Goal: Find specific page/section: Find specific page/section

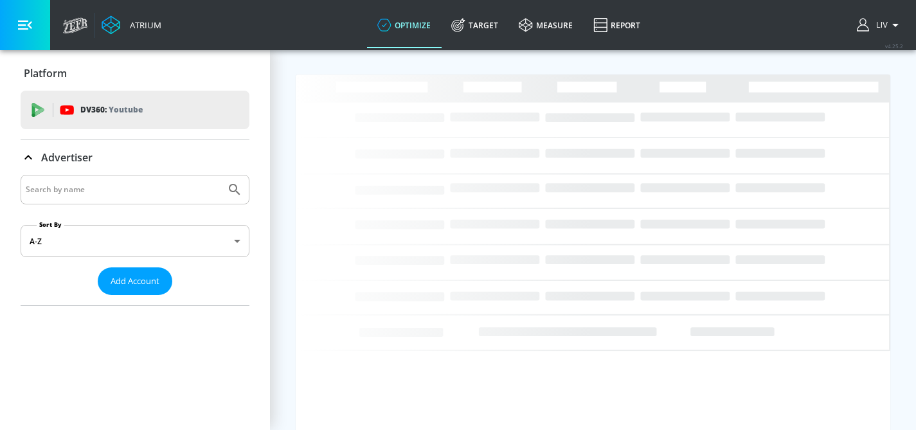
click at [89, 199] on div at bounding box center [135, 190] width 229 height 30
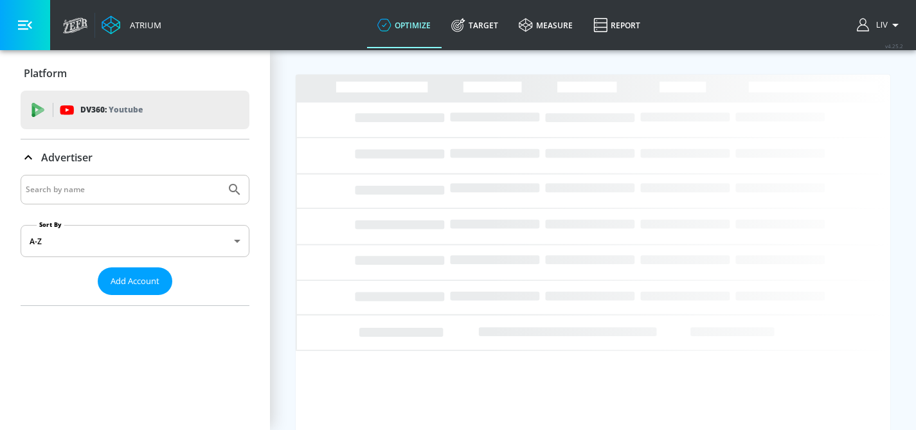
click at [89, 194] on input "Search by name" at bounding box center [123, 189] width 195 height 17
type input "[PERSON_NAME]"
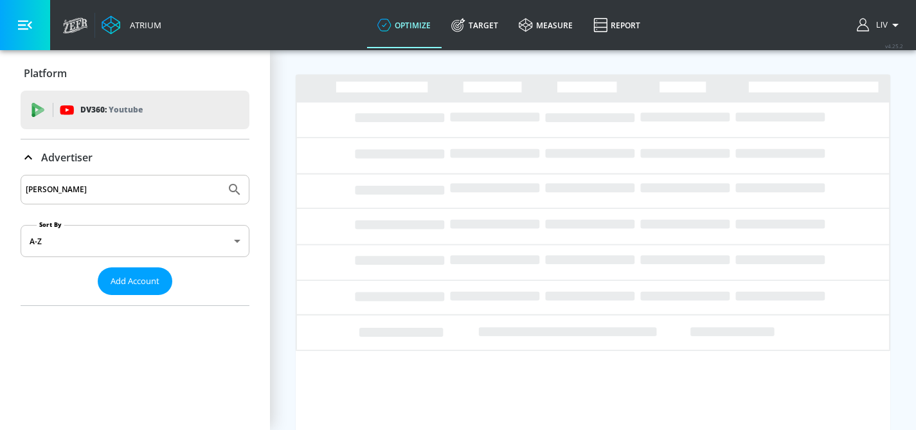
click at [220, 175] on button "Submit Search" at bounding box center [234, 189] width 28 height 28
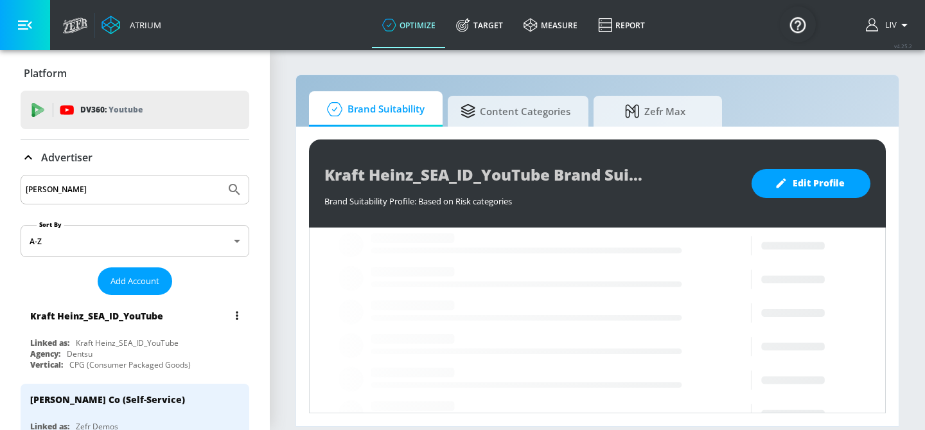
click at [146, 330] on div "Kraft Heinz_SEA_ID_YouTube" at bounding box center [138, 315] width 216 height 31
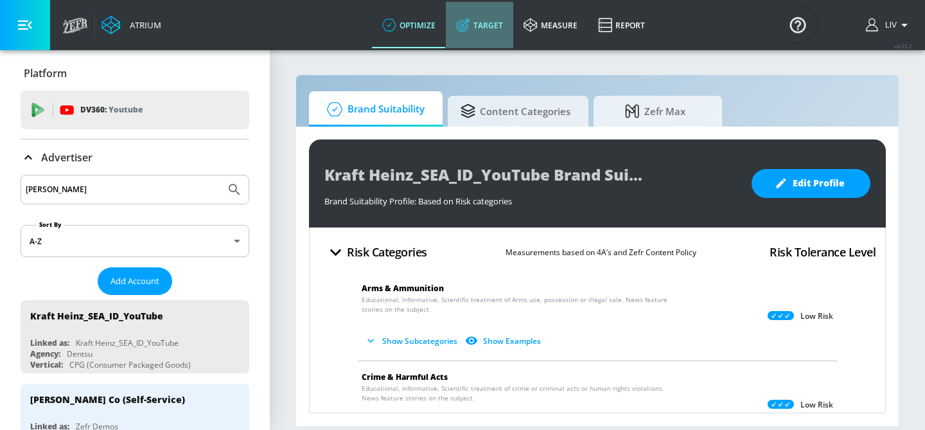
click at [485, 35] on link "Target" at bounding box center [479, 25] width 67 height 46
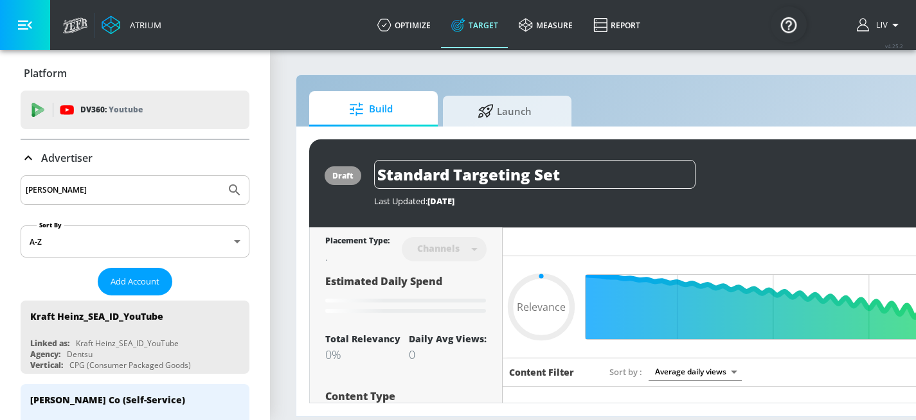
type input "0.05"
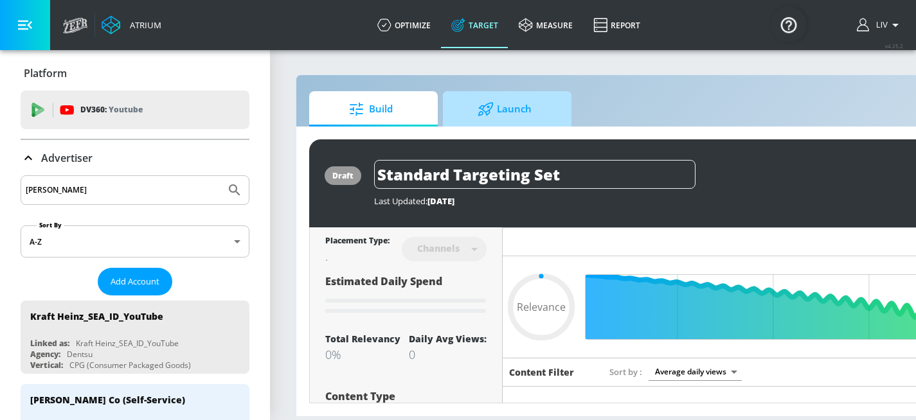
click at [495, 116] on span "Launch" at bounding box center [505, 109] width 98 height 31
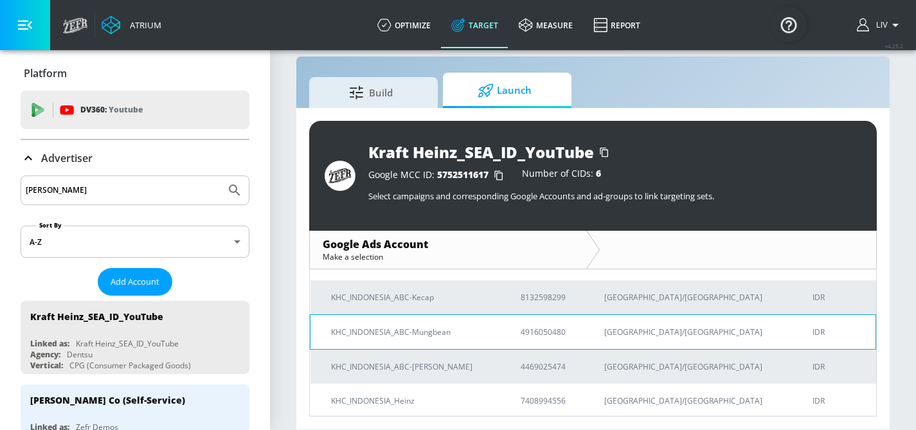
scroll to position [121, 0]
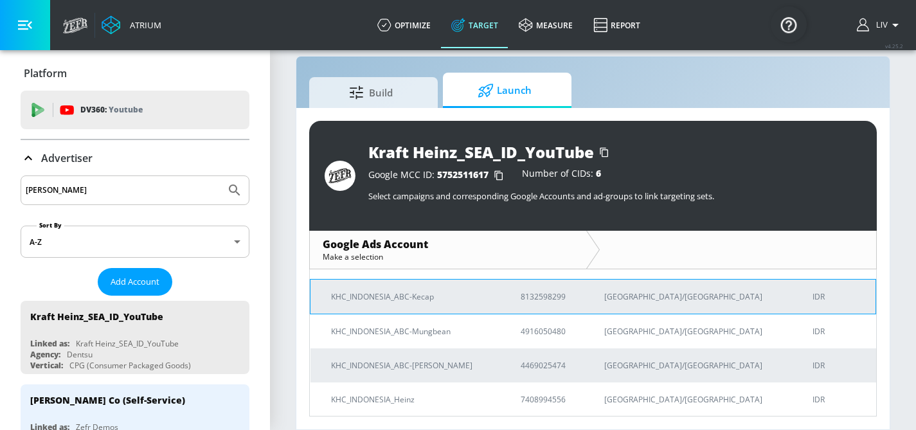
click at [500, 304] on td "KHC_INDONESIA_ABC-Kecap" at bounding box center [405, 296] width 190 height 35
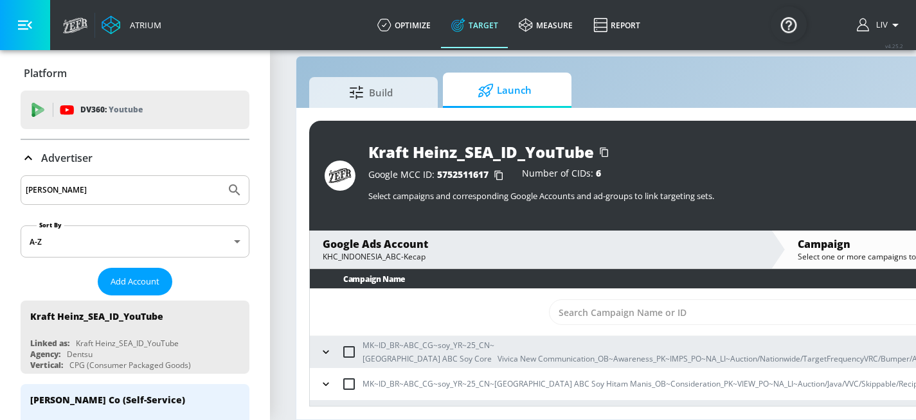
click at [331, 346] on icon "button" at bounding box center [325, 352] width 13 height 13
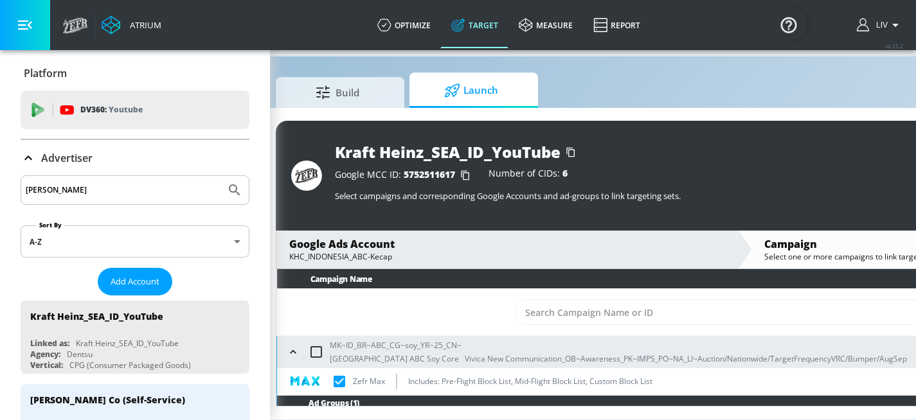
scroll to position [28, 39]
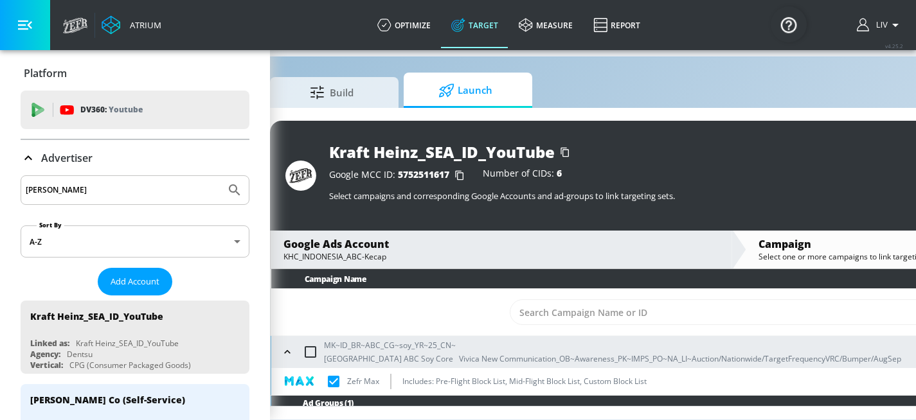
click at [288, 346] on icon "button" at bounding box center [287, 352] width 13 height 13
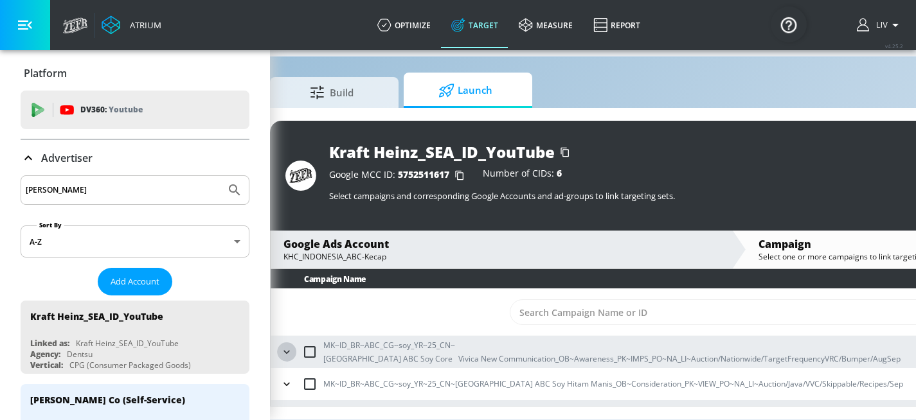
click at [289, 350] on icon "button" at bounding box center [286, 351] width 6 height 3
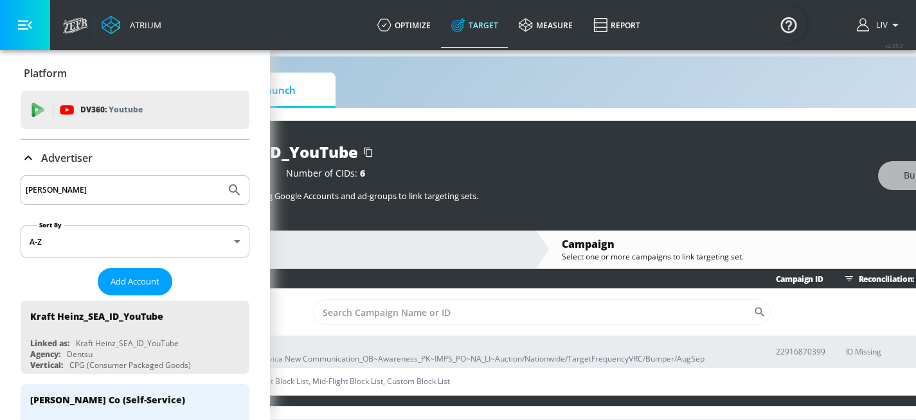
scroll to position [28, 0]
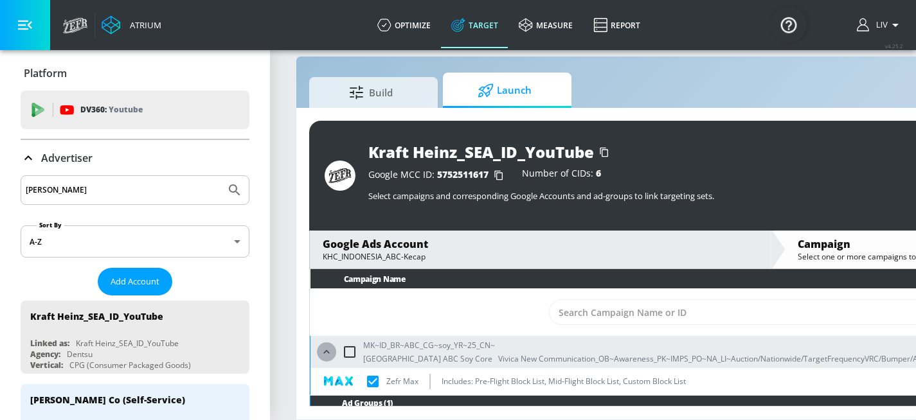
click at [330, 346] on icon "button" at bounding box center [326, 352] width 13 height 13
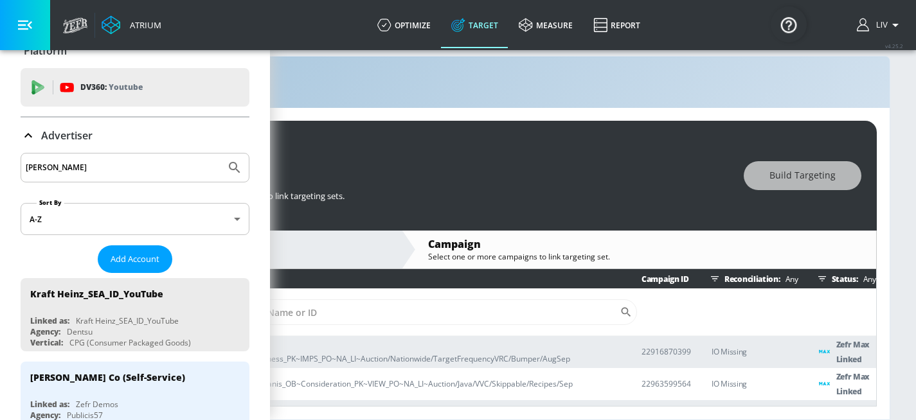
scroll to position [22, 0]
click at [140, 159] on input "[PERSON_NAME]" at bounding box center [123, 167] width 195 height 17
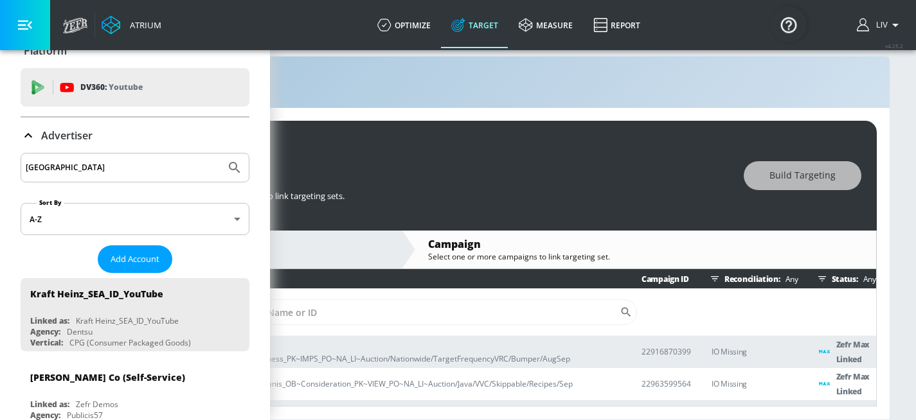
type input "[GEOGRAPHIC_DATA]"
click at [220, 154] on button "Submit Search" at bounding box center [234, 168] width 28 height 28
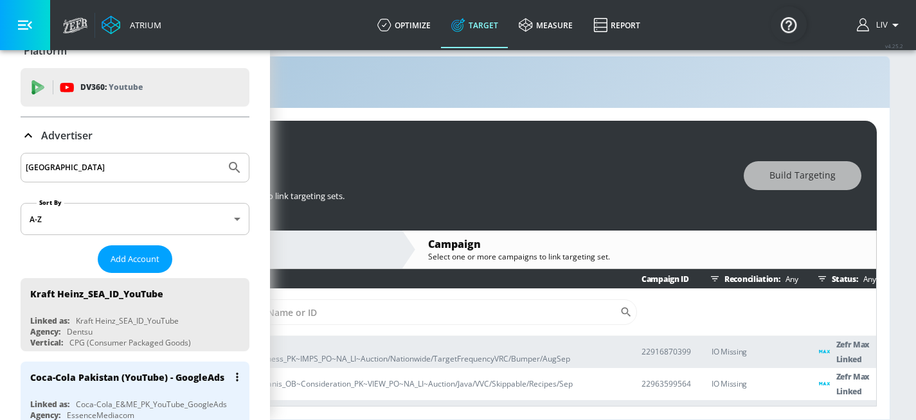
click at [180, 371] on div "Coca-Cola Pakistan (YouTube) - GoogleAds" at bounding box center [127, 377] width 194 height 12
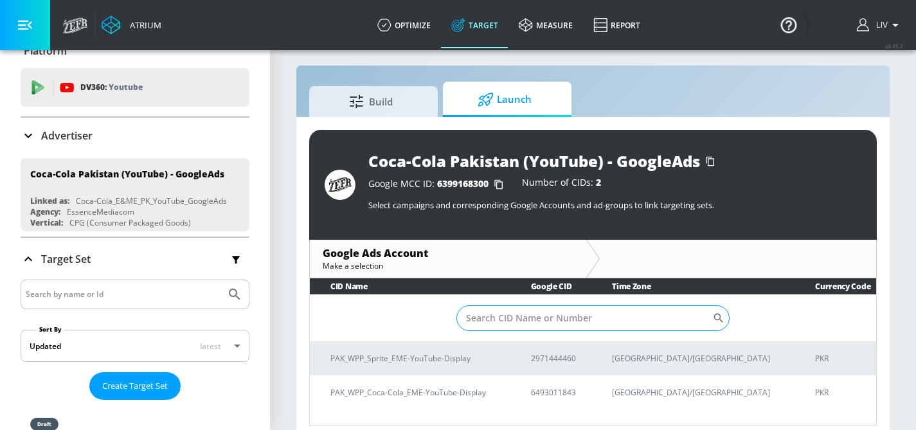
scroll to position [19, 0]
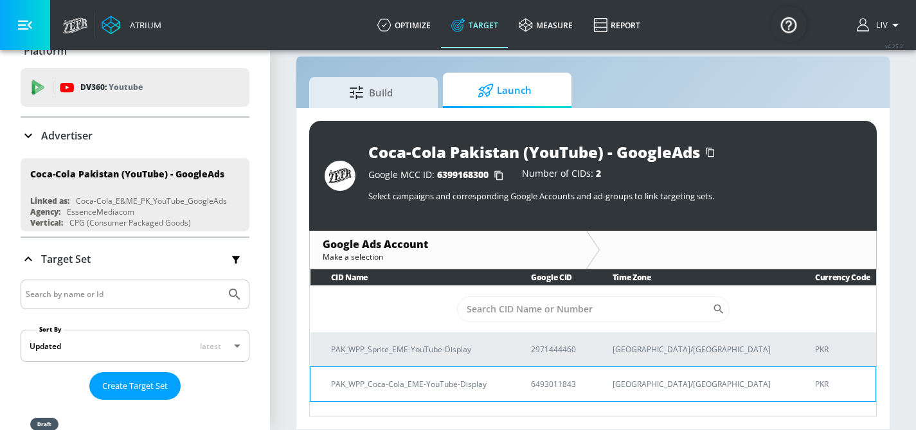
click at [497, 380] on p "PAK_WPP_Coca-Cola_EME-YouTube-Display" at bounding box center [415, 383] width 169 height 13
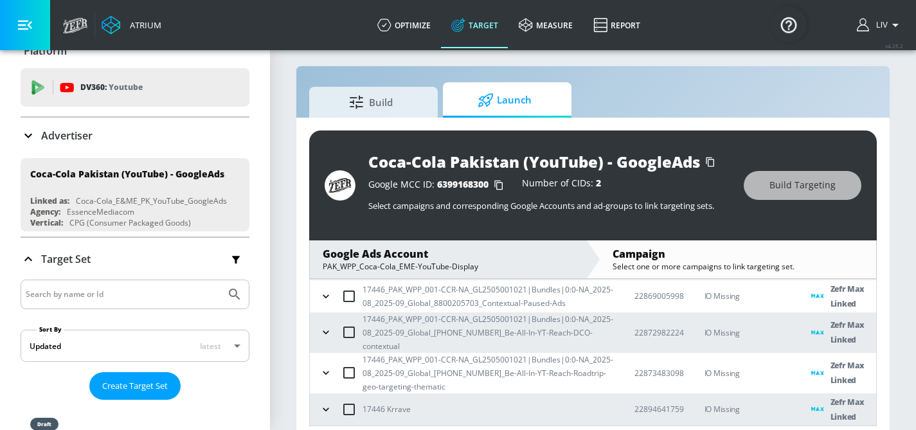
scroll to position [19, 0]
